Goal: Task Accomplishment & Management: Manage account settings

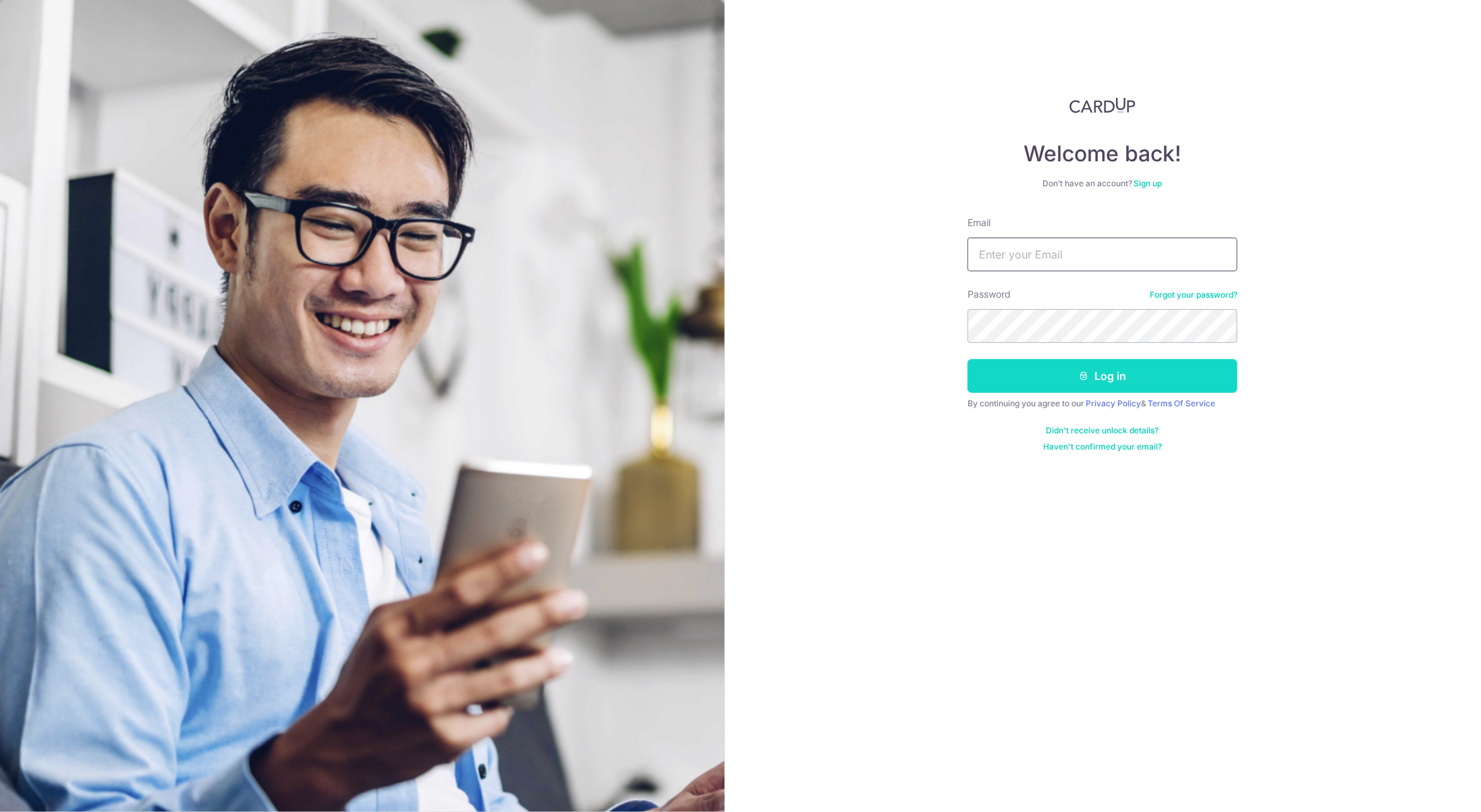
type input "[EMAIL_ADDRESS][DOMAIN_NAME]"
click at [1092, 379] on button "Log in" at bounding box center [1102, 376] width 269 height 34
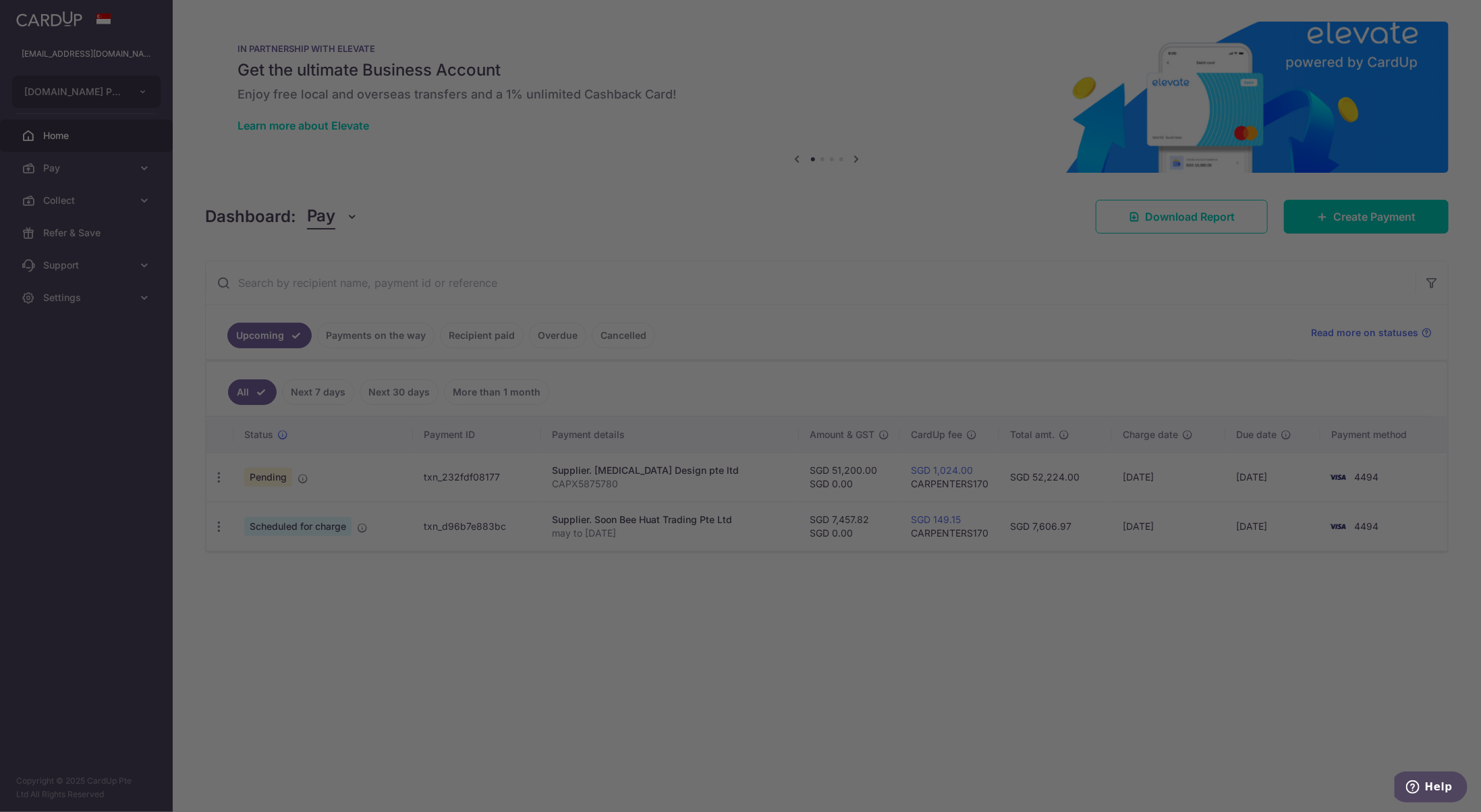
click at [403, 655] on div at bounding box center [748, 410] width 1496 height 820
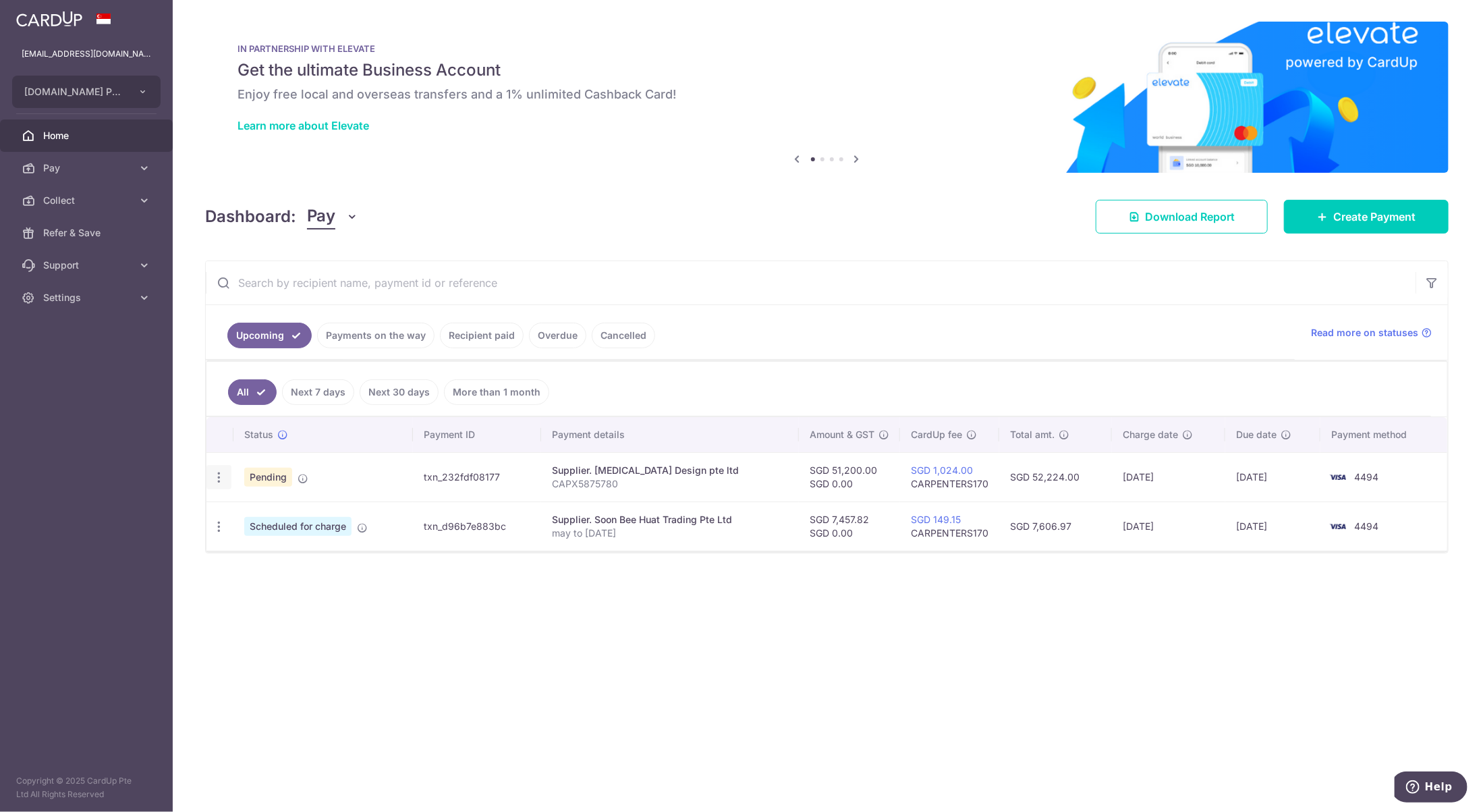
click at [221, 474] on icon "button" at bounding box center [218, 477] width 14 height 14
click at [487, 678] on div "× Pause Schedule Pause all future payments in this series Pause just this one p…" at bounding box center [826, 406] width 1308 height 812
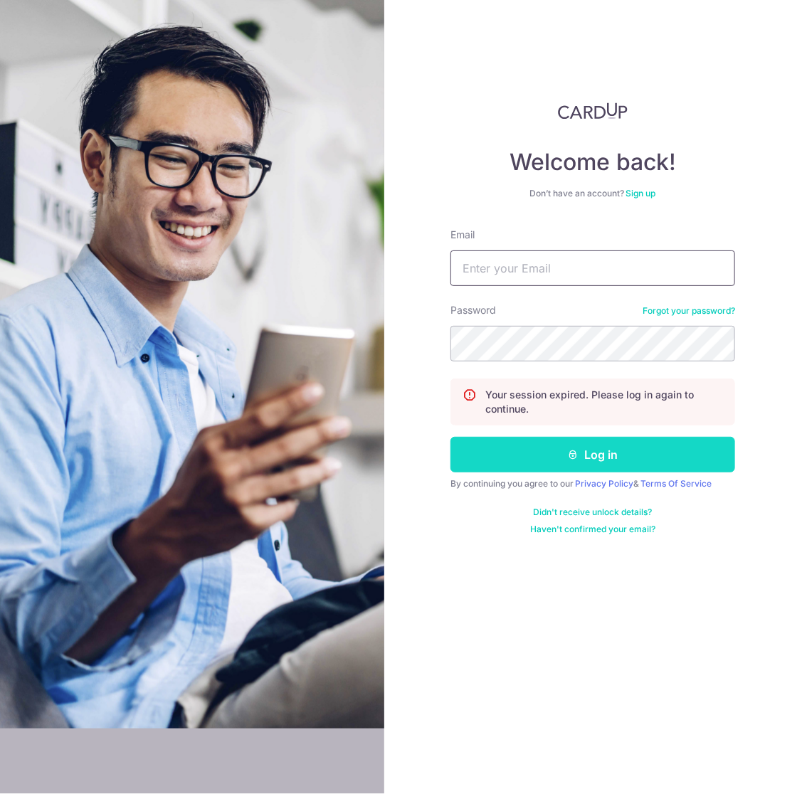
type input "[EMAIL_ADDRESS][DOMAIN_NAME]"
click at [587, 442] on button "Log in" at bounding box center [592, 455] width 284 height 36
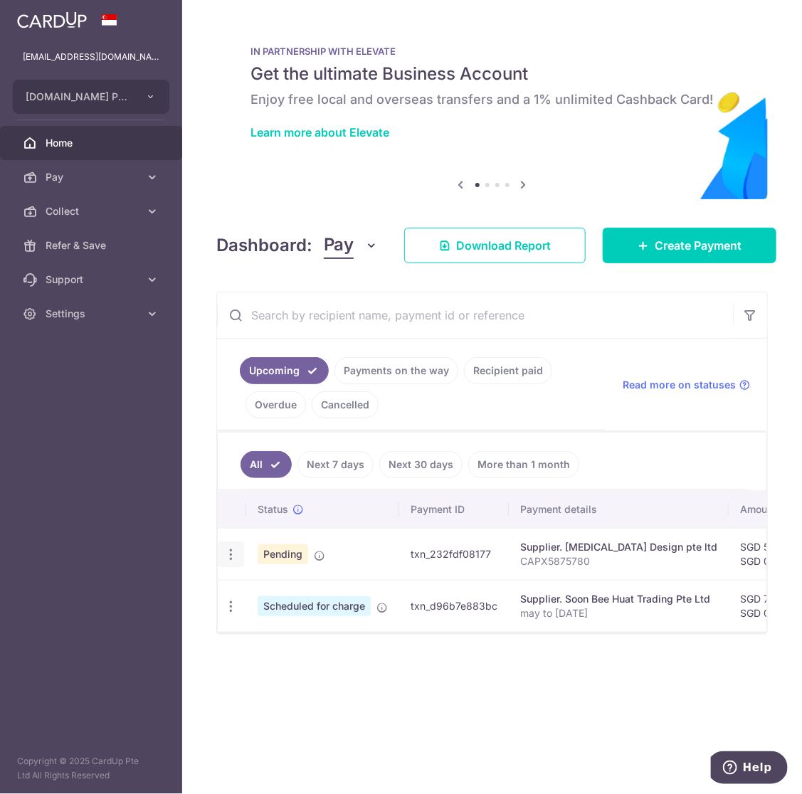
click at [229, 550] on icon "button" at bounding box center [230, 554] width 15 height 15
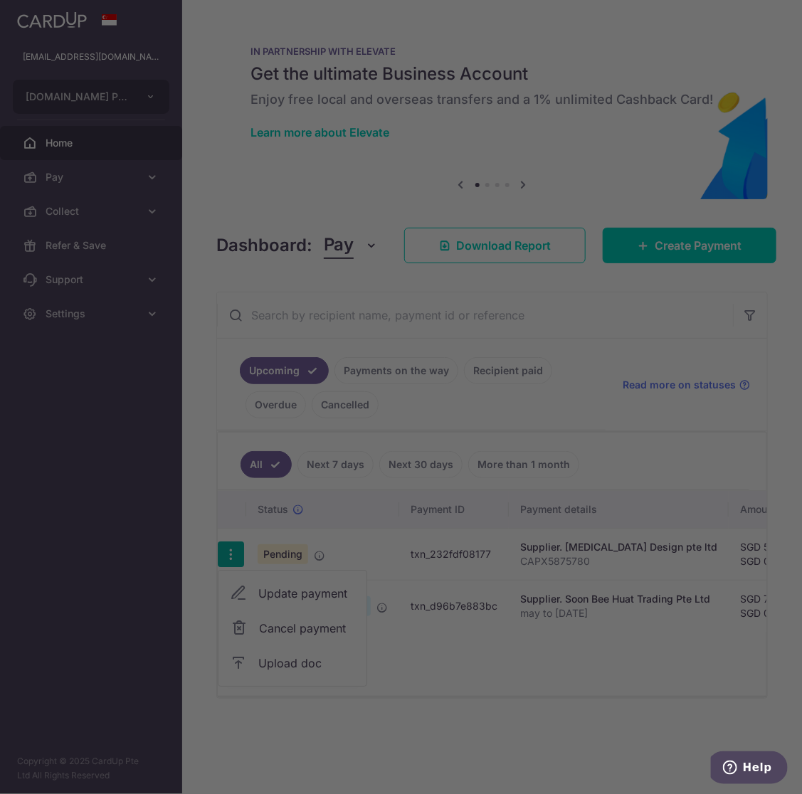
click at [284, 661] on body "hello@carpenters.com.sg CARPENTERS.COM.SG PTE. LTD. Add new company CARPENTERS.…" at bounding box center [401, 397] width 802 height 794
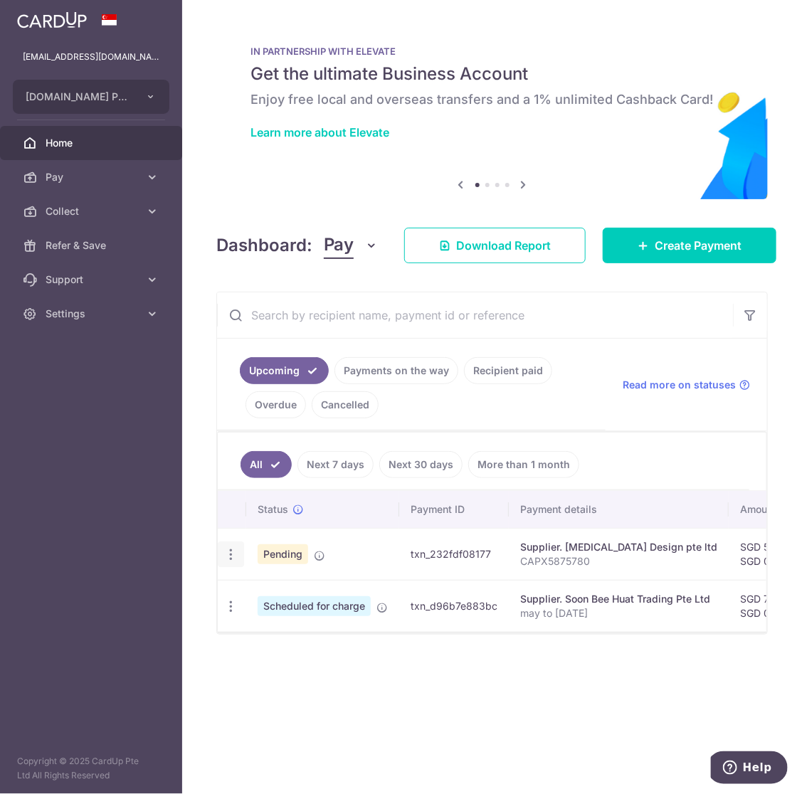
click at [228, 555] on icon "button" at bounding box center [230, 554] width 15 height 15
click at [297, 654] on span "Upload doc" at bounding box center [306, 662] width 97 height 17
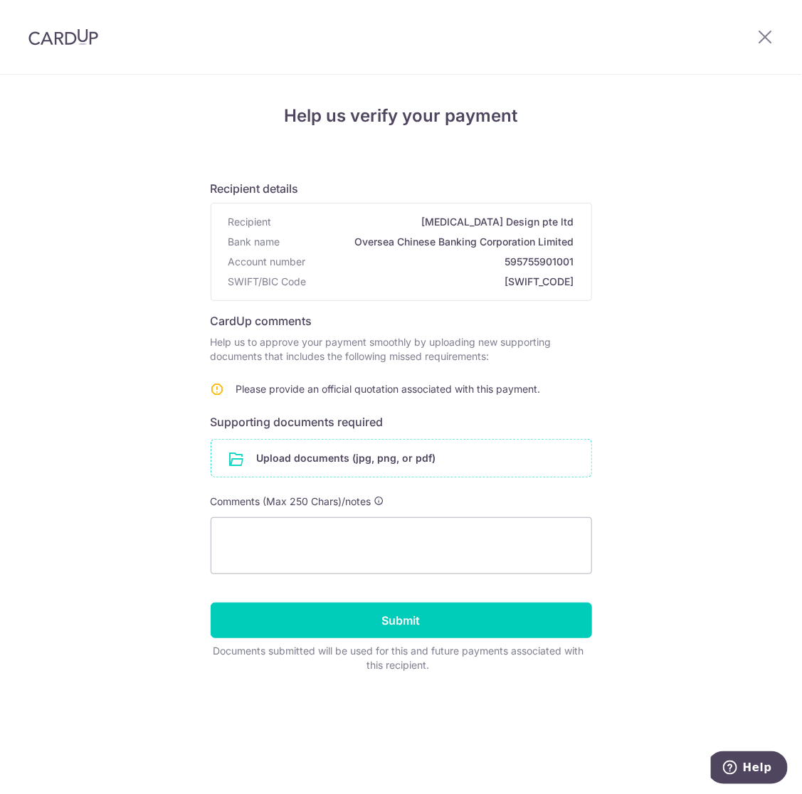
click at [385, 459] on input "file" at bounding box center [401, 458] width 380 height 37
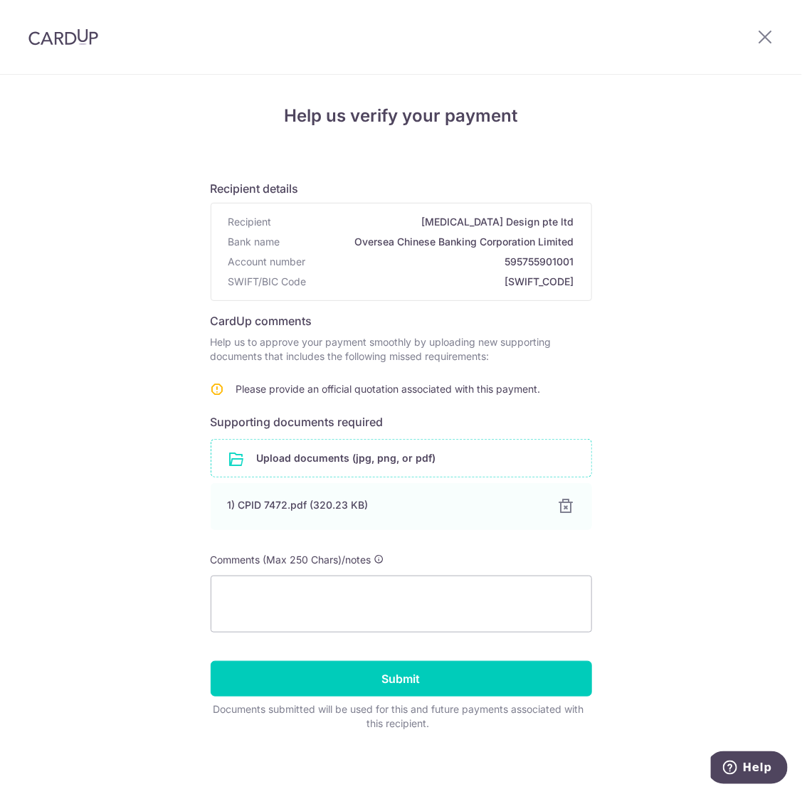
scroll to position [1, 0]
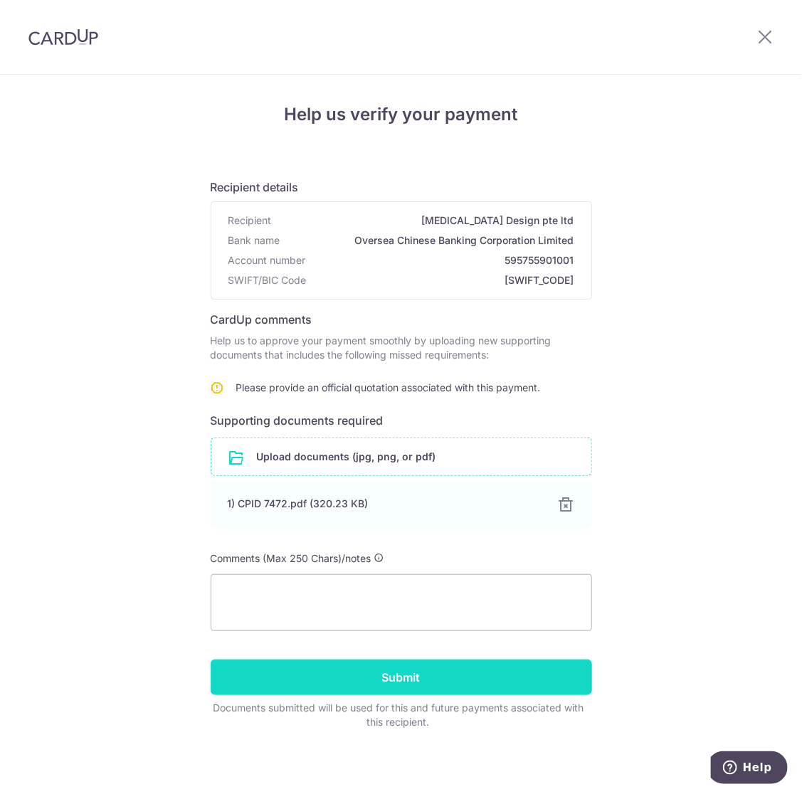
click at [453, 673] on input "Submit" at bounding box center [401, 677] width 381 height 36
